Goal: Information Seeking & Learning: Find specific fact

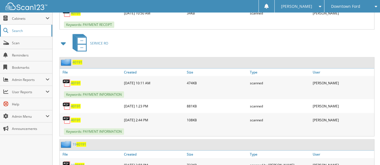
click at [21, 30] on span "Search" at bounding box center [30, 30] width 37 height 5
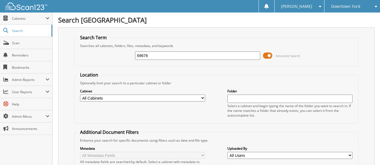
type input "69676"
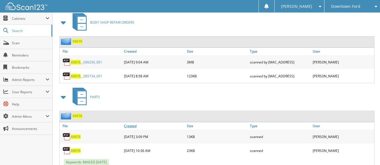
scroll to position [486, 0]
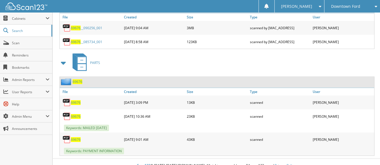
click at [76, 137] on span "69676" at bounding box center [76, 139] width 10 height 5
click at [284, 146] on div "Keywords: PAYMENT INFORMATION" at bounding box center [217, 150] width 315 height 9
click at [14, 42] on span "Scan" at bounding box center [31, 43] width 38 height 5
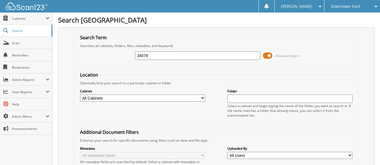
type input "34078"
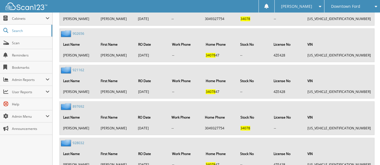
scroll to position [935, 0]
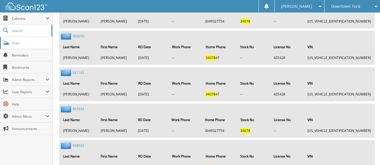
click at [16, 41] on span "Scan" at bounding box center [31, 43] width 38 height 5
